Goal: Information Seeking & Learning: Find specific fact

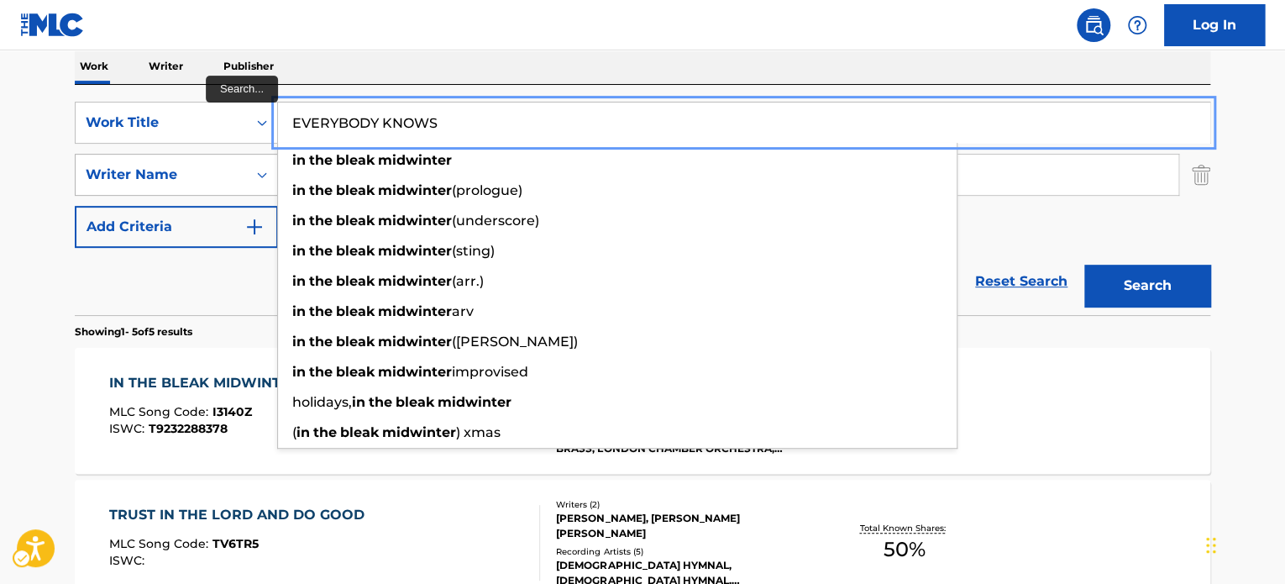
click at [55, 134] on div "The MLC Public Work Search The accuracy and completeness of The MLC's data is d…" at bounding box center [643, 450] width 1176 height 1260
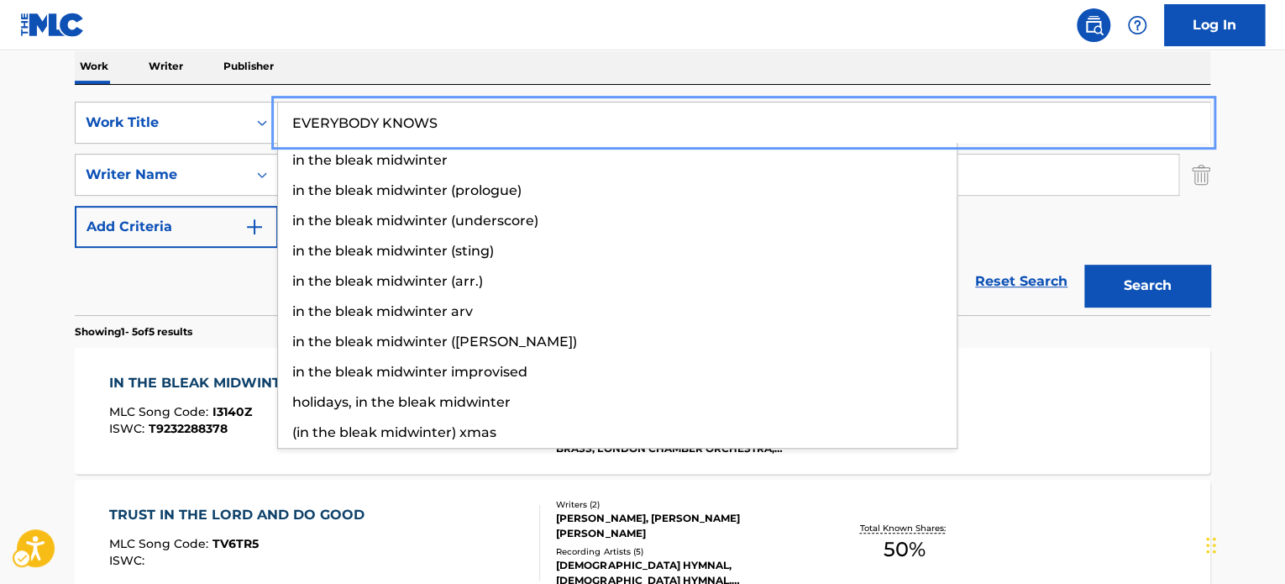
type input "EVERYBODY KNOWS"
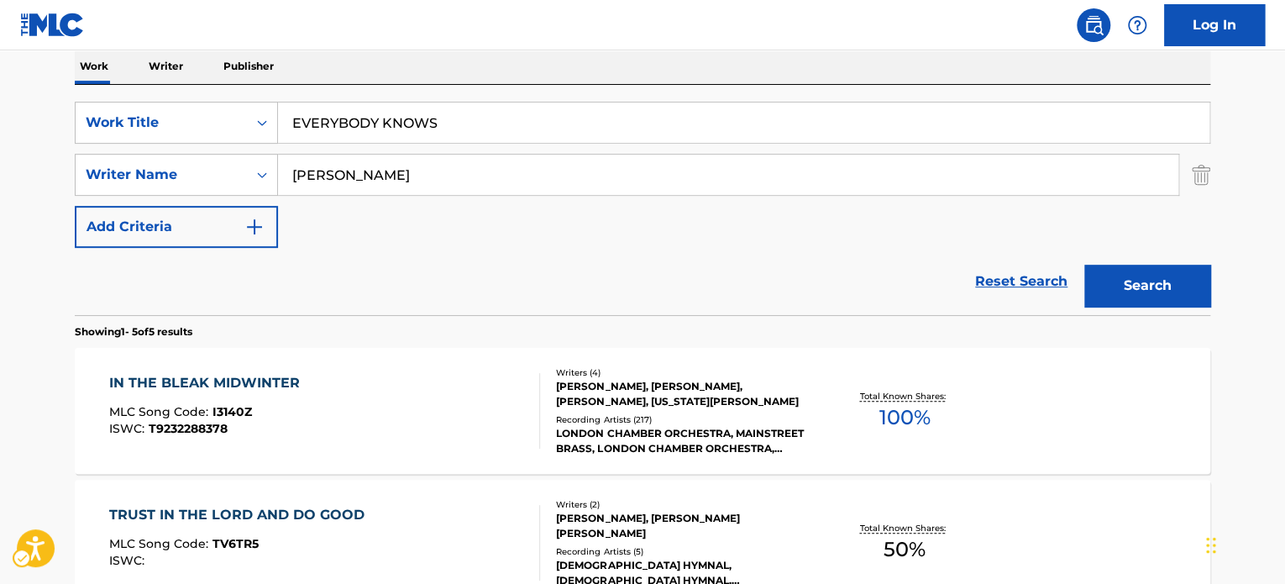
click at [188, 281] on div "Reset Search Search" at bounding box center [643, 281] width 1136 height 67
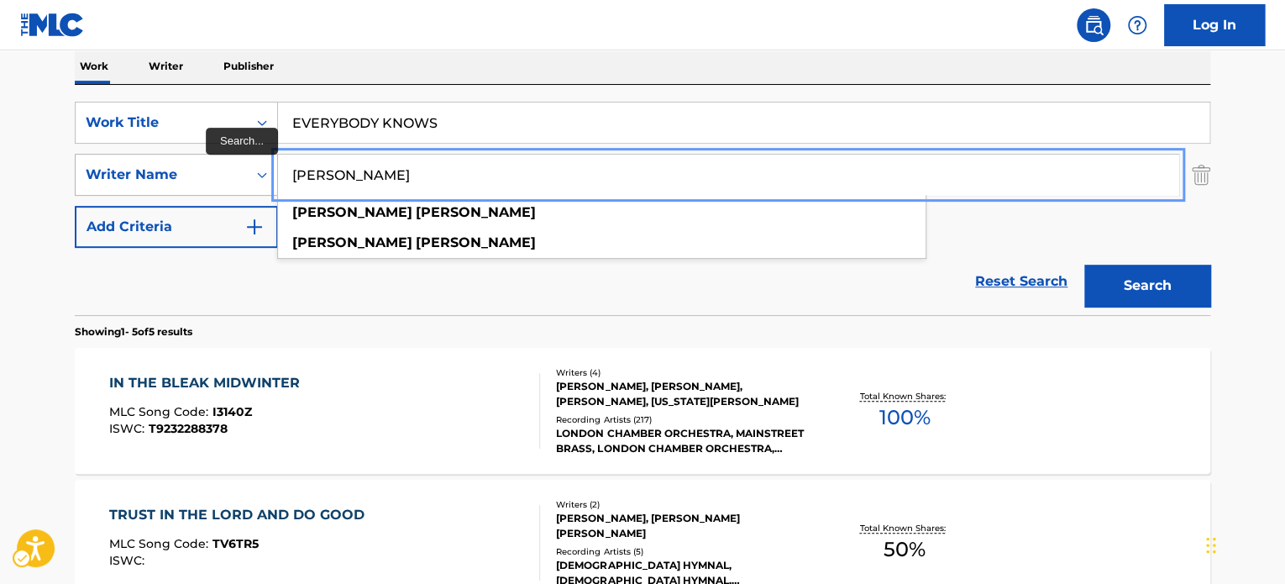
paste input "[PERSON_NAME] [PERSON_NAME]"
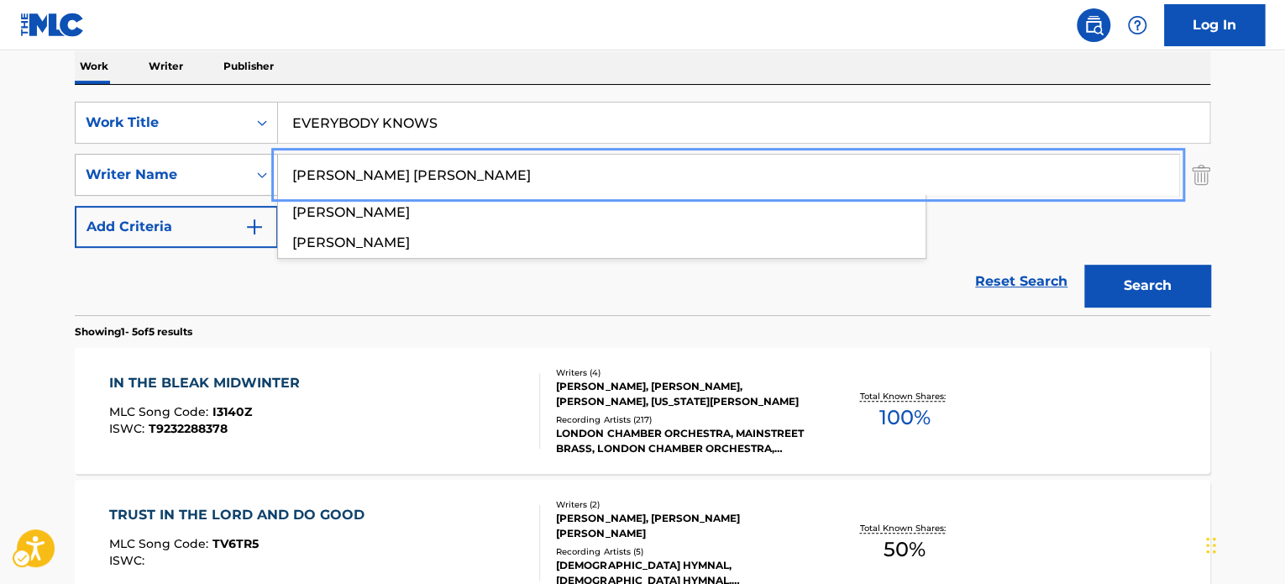
drag, startPoint x: 507, startPoint y: 170, endPoint x: 142, endPoint y: 194, distance: 366.2
click at [124, 187] on div "SearchWithCriteria1b4fba50-e6f2-42de-8334-92fe8b6d08b6 Writer Name [PERSON_NAME…" at bounding box center [643, 175] width 1136 height 42
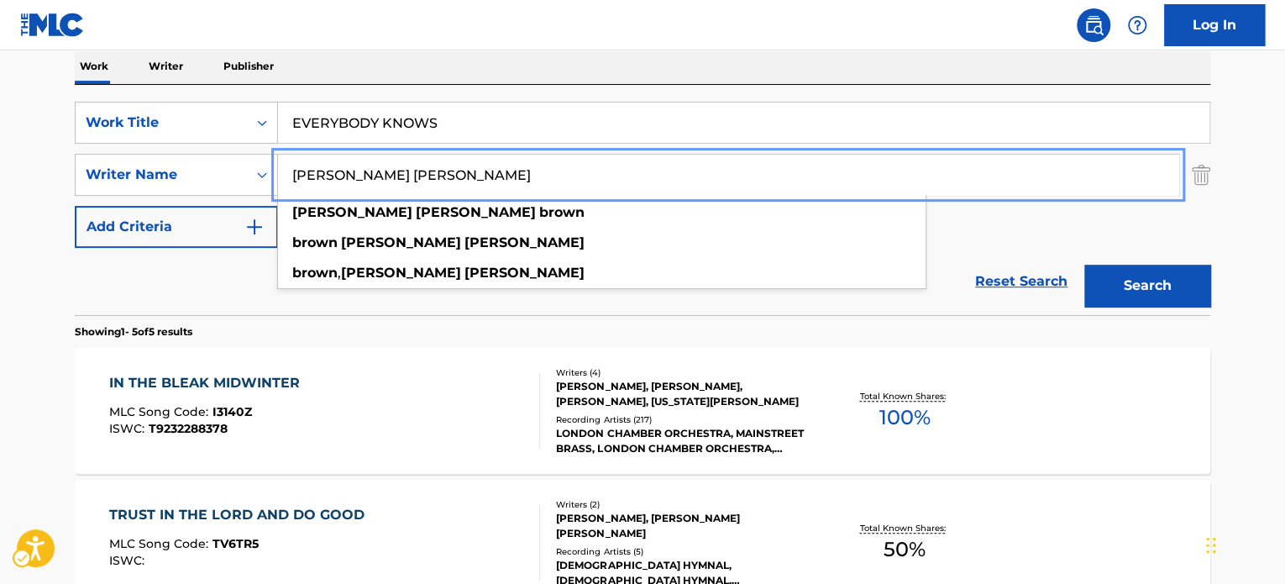
type input "[PERSON_NAME] [PERSON_NAME]"
click at [1173, 286] on button "Search" at bounding box center [1147, 286] width 126 height 42
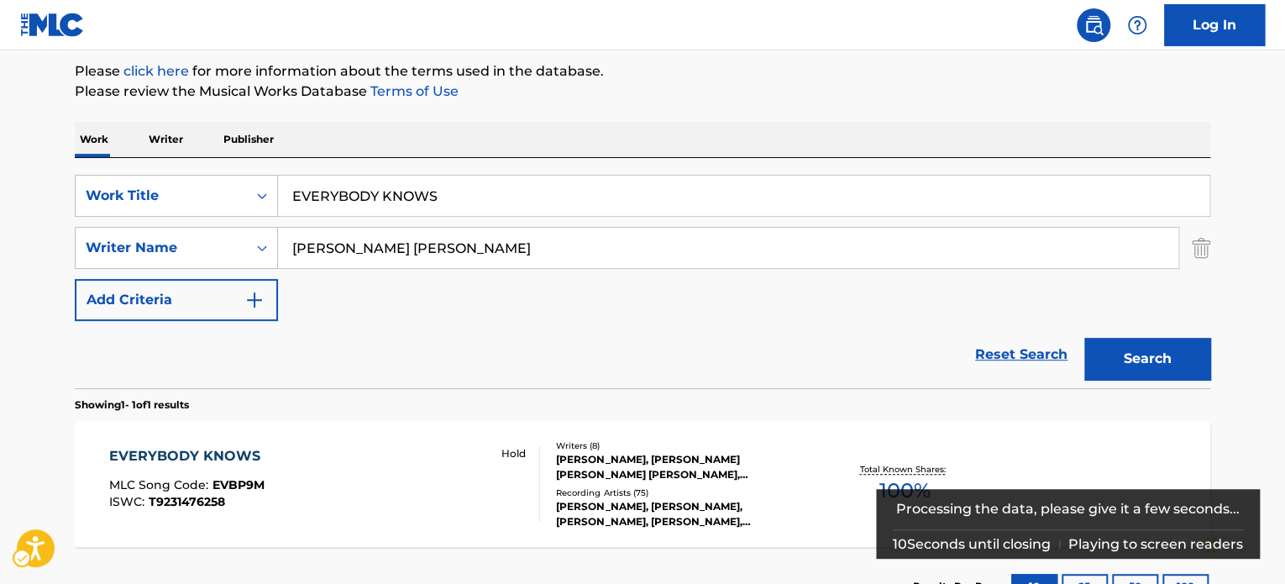
scroll to position [272, 0]
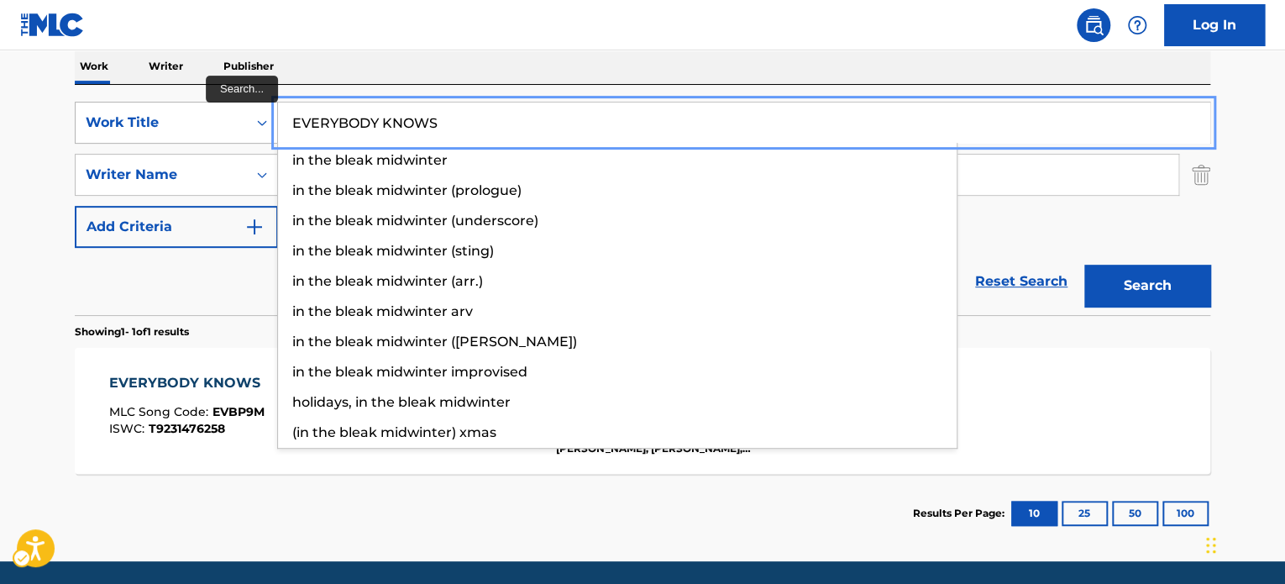
paste input "ROYAL BLUE SUMMER SUNSHINE DAY"
drag, startPoint x: 307, startPoint y: 127, endPoint x: 175, endPoint y: 124, distance: 132.7
click at [176, 124] on div "SearchWithCriteria162190ac-4354-4f19-9b84-cb3d91b615ef Work Title ROYAL BLUE SU…" at bounding box center [643, 123] width 1136 height 42
type input "ROYAL BLUE SUMMER SUNSHINE DAY"
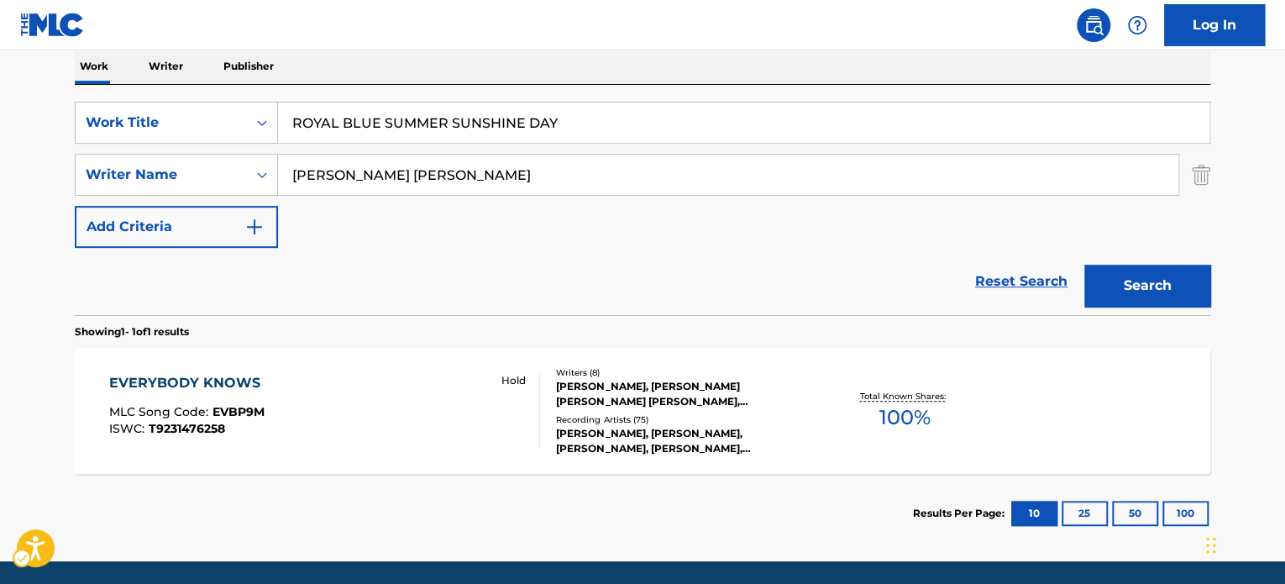
click at [164, 286] on div "Reset Search Search" at bounding box center [643, 281] width 1136 height 67
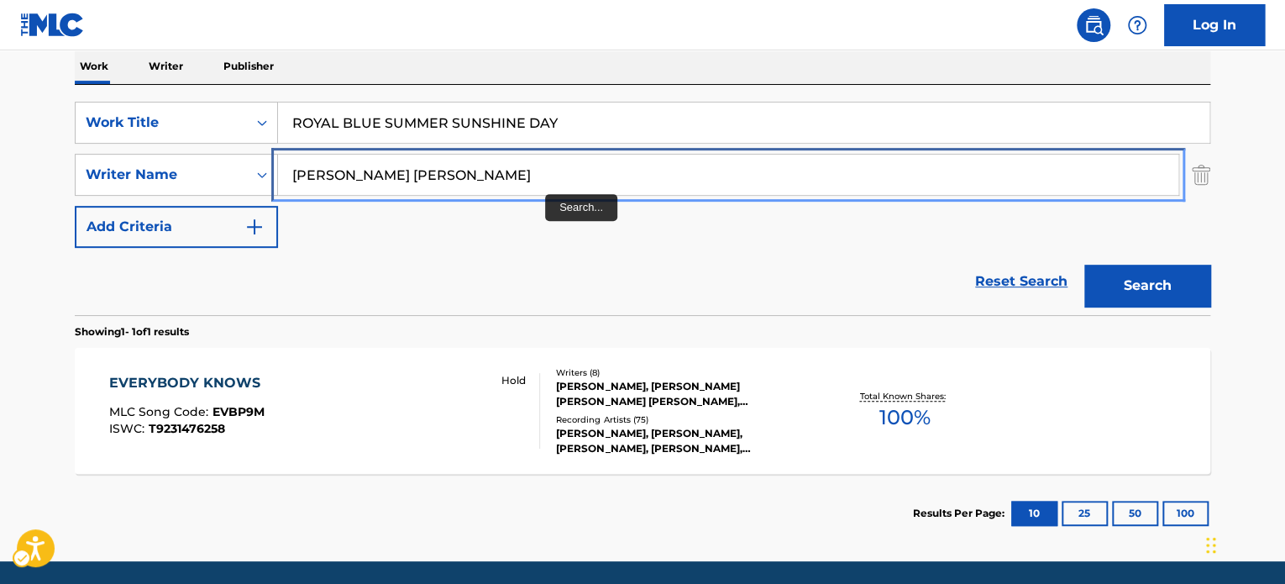
paste input "[PERSON_NAME]"
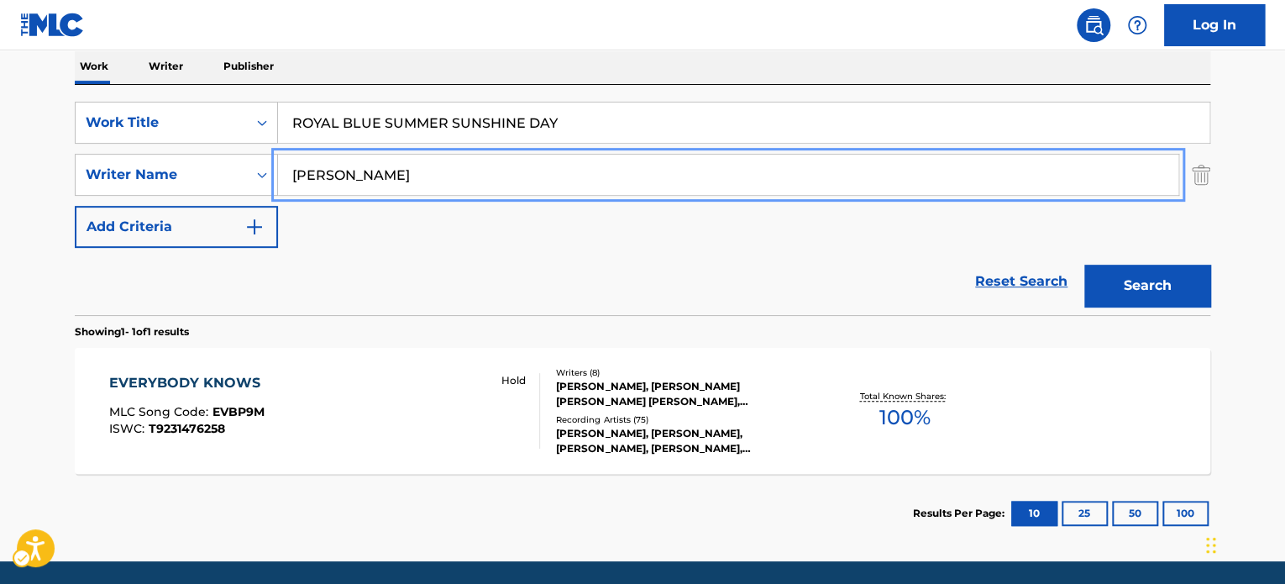
drag, startPoint x: 550, startPoint y: 181, endPoint x: 192, endPoint y: 213, distance: 360.2
click at [109, 212] on div "SearchWithCriteria162190ac-4354-4f19-9b84-cb3d91b615ef Work Title ROYAL BLUE SU…" at bounding box center [643, 175] width 1136 height 146
type input "[PERSON_NAME]"
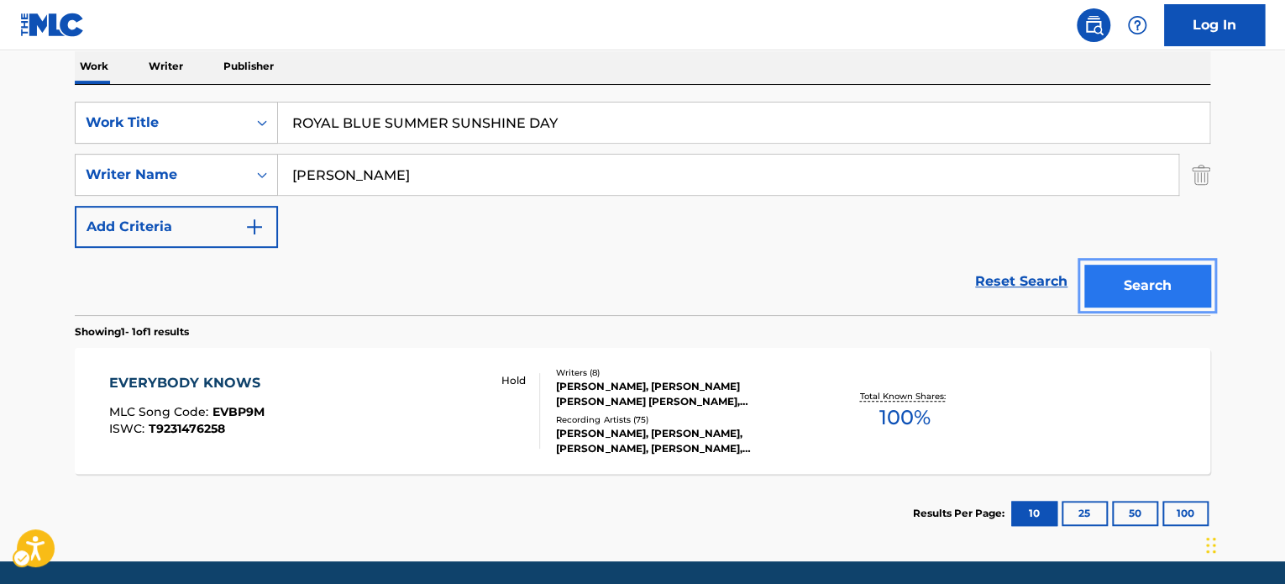
click at [1159, 291] on button "Search" at bounding box center [1147, 286] width 126 height 42
